Goal: Check status: Check status

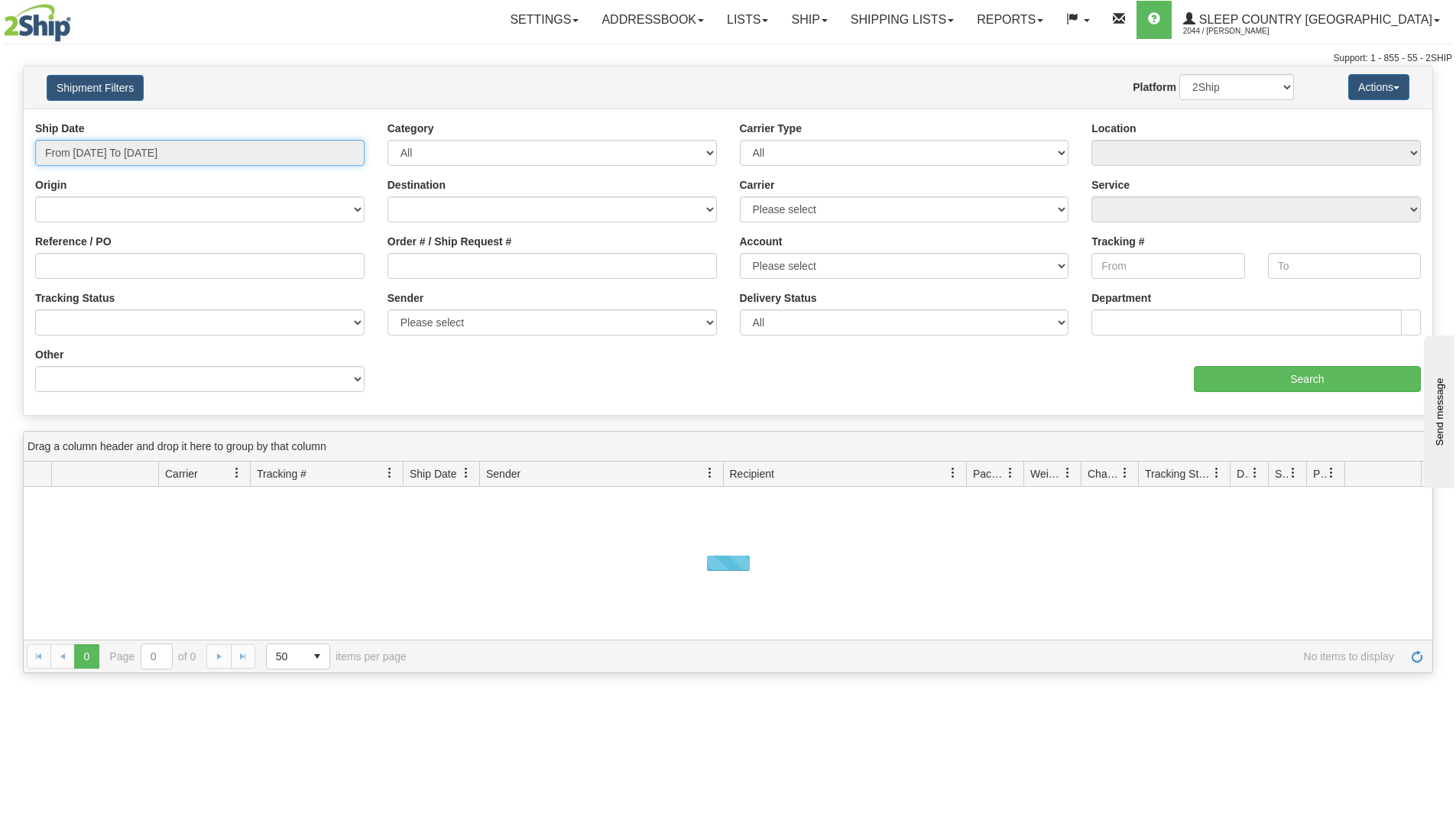
click at [134, 148] on input "From [DATE] To [DATE]" at bounding box center [200, 152] width 329 height 26
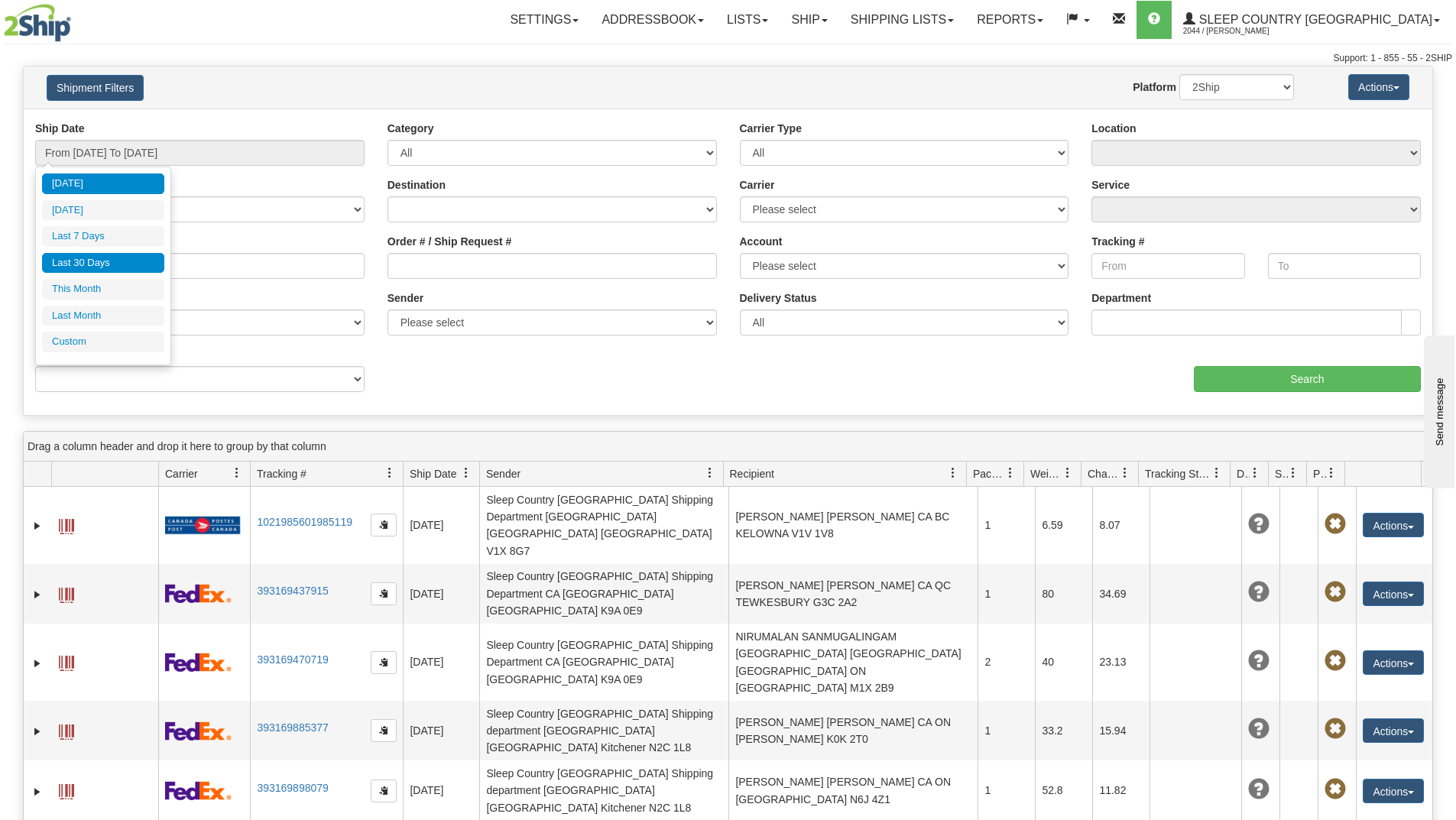
click at [91, 263] on li "Last 30 Days" at bounding box center [103, 263] width 122 height 21
type input "From [DATE] To [DATE]"
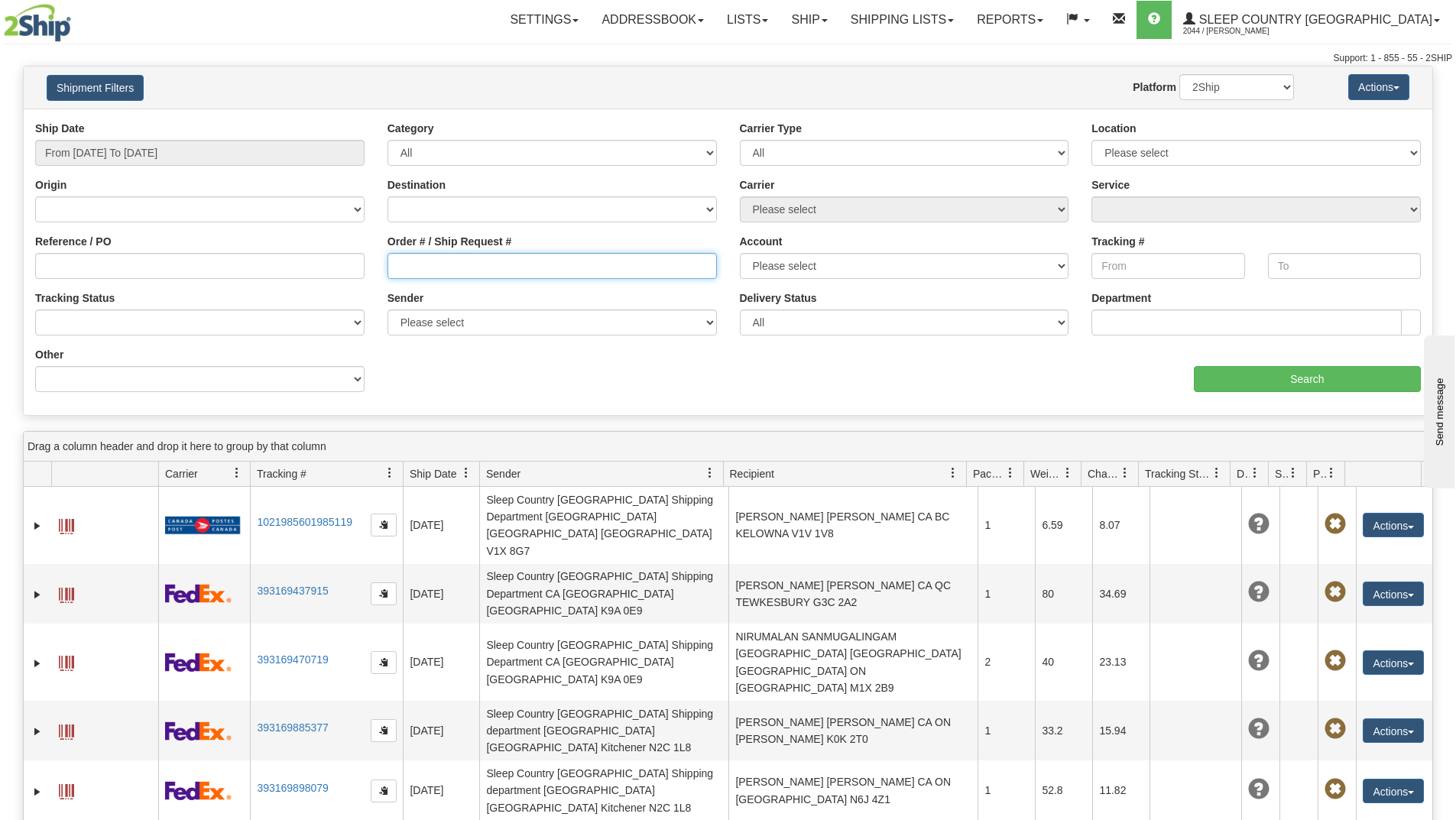
click at [435, 256] on input "Order # / Ship Request #" at bounding box center [552, 266] width 329 height 26
paste input "9000I027477"
type input "9000I027477"
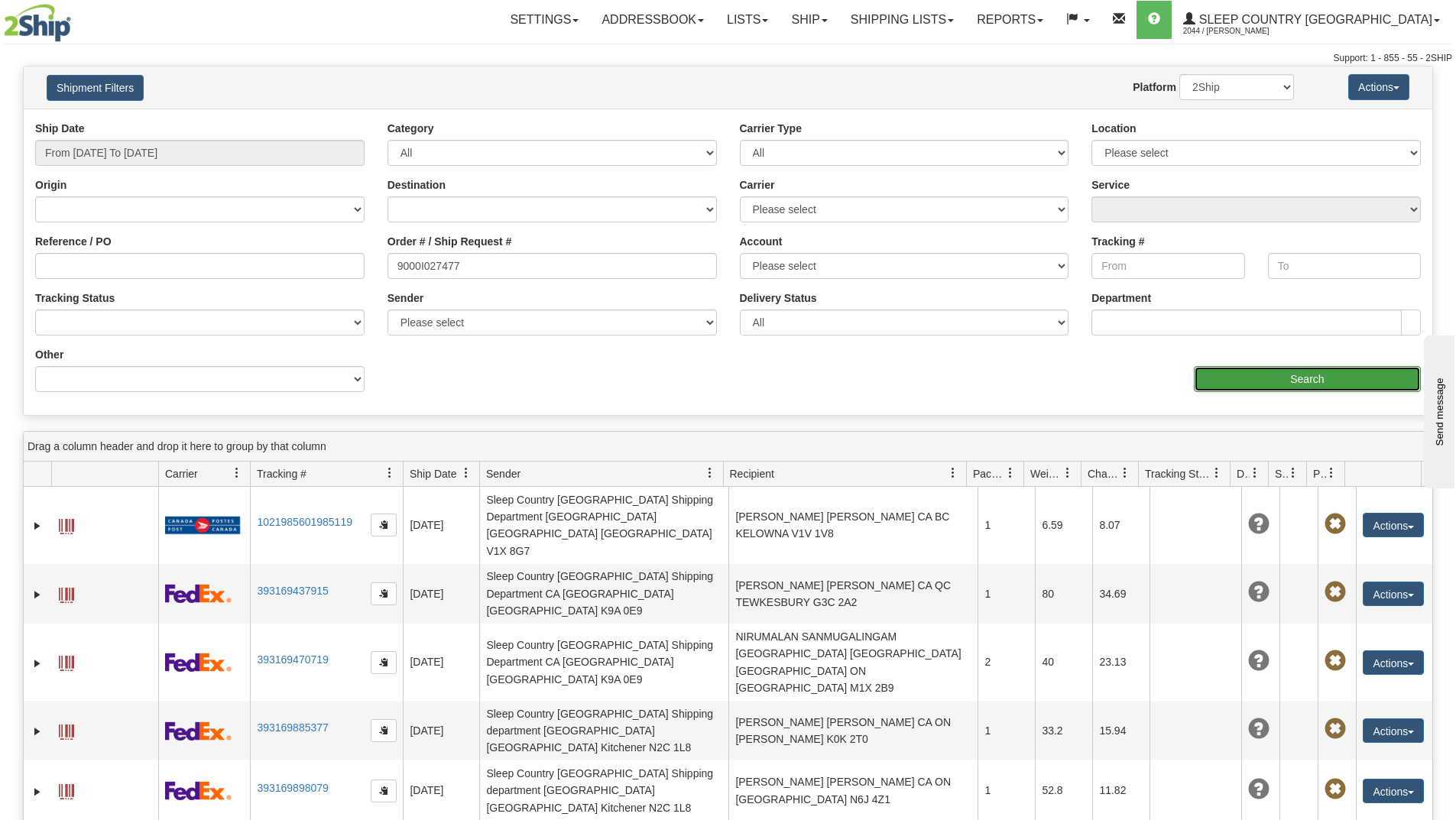
click at [1244, 382] on input "Search" at bounding box center [1308, 379] width 227 height 26
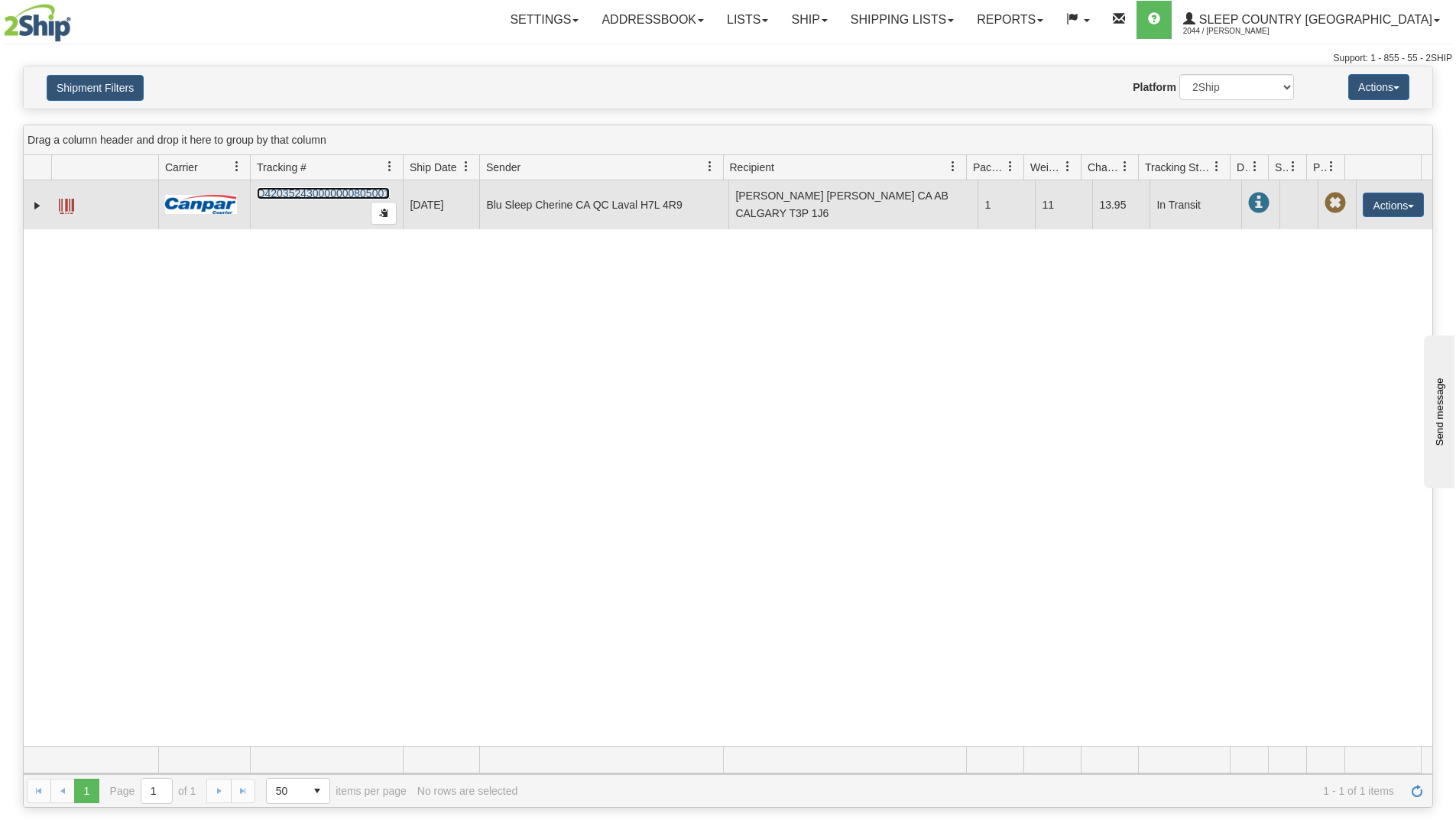
click at [340, 192] on link "D420352430000000805001" at bounding box center [323, 194] width 133 height 12
